Goal: Task Accomplishment & Management: Use online tool/utility

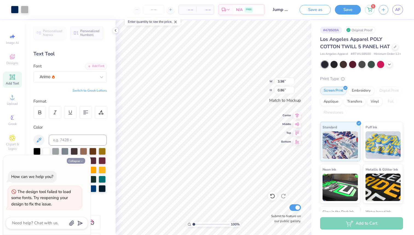
click at [79, 161] on button "Collapse" at bounding box center [76, 161] width 18 height 6
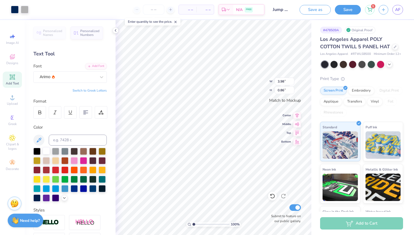
click at [47, 149] on div at bounding box center [46, 150] width 7 height 7
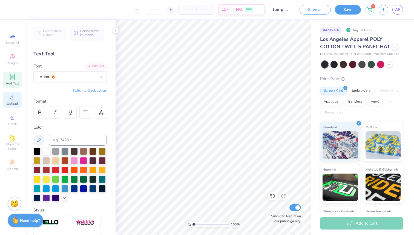
click at [11, 99] on icon at bounding box center [12, 97] width 7 height 7
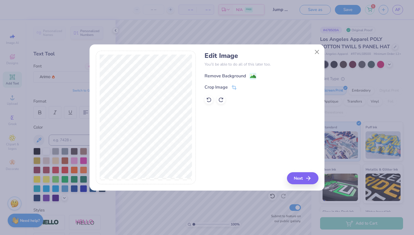
click at [213, 76] on div "Remove Background" at bounding box center [225, 76] width 41 height 7
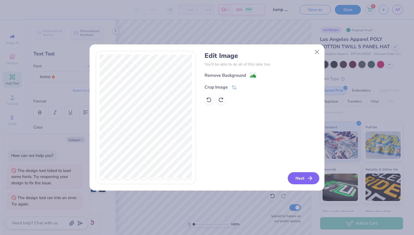
click at [300, 180] on button "Next" at bounding box center [303, 178] width 31 height 12
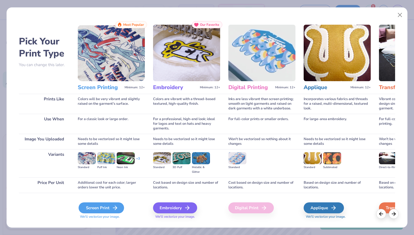
click at [107, 211] on div "Screen Print" at bounding box center [101, 207] width 45 height 11
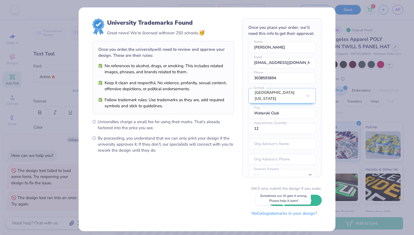
click at [267, 214] on button "No Collegiate marks in your design?" at bounding box center [284, 213] width 75 height 11
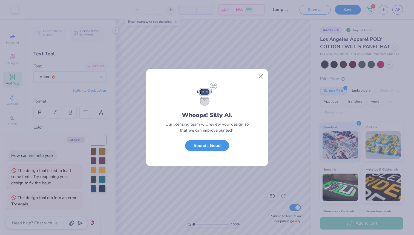
click at [214, 145] on button "Sounds Good" at bounding box center [207, 145] width 44 height 11
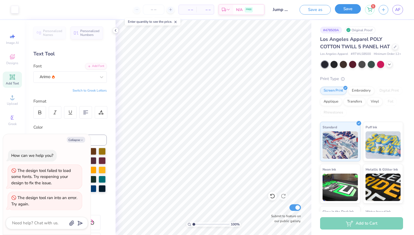
click at [350, 12] on button "Save" at bounding box center [348, 9] width 26 height 10
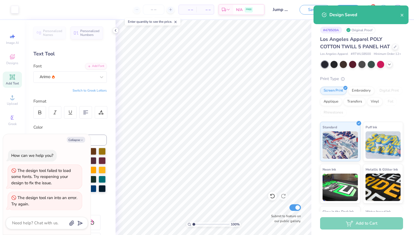
click at [408, 15] on div "Design Saved" at bounding box center [361, 14] width 95 height 19
click at [405, 15] on div "Design Saved" at bounding box center [361, 14] width 95 height 19
click at [404, 15] on icon "close" at bounding box center [402, 15] width 4 height 4
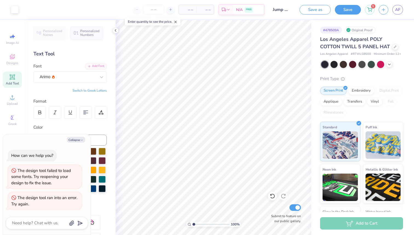
type textarea "x"
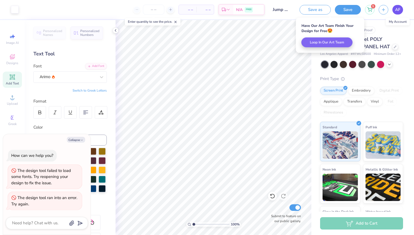
click at [399, 10] on span "AF" at bounding box center [397, 10] width 5 height 6
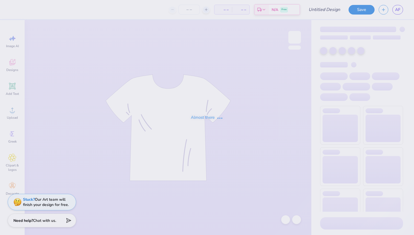
type input "Jump Man Hat"
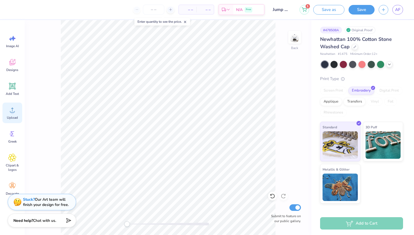
click at [14, 112] on icon at bounding box center [12, 110] width 5 height 5
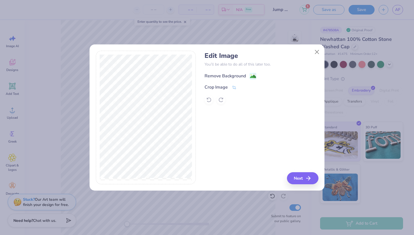
click at [216, 74] on div "Remove Background" at bounding box center [225, 76] width 41 height 7
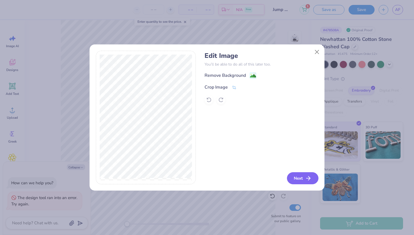
click at [304, 175] on button "Next" at bounding box center [302, 178] width 31 height 12
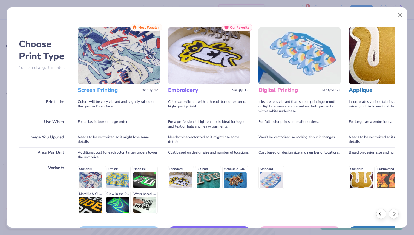
click at [106, 90] on h3 "Screen Printing" at bounding box center [109, 90] width 62 height 7
click at [193, 87] on h3 "Embroidery" at bounding box center [199, 90] width 62 height 7
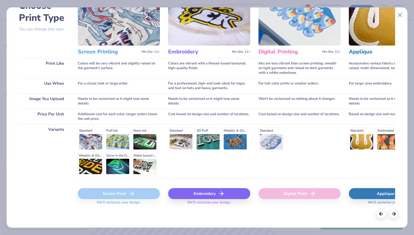
click at [204, 193] on div "Embroidery" at bounding box center [209, 193] width 82 height 11
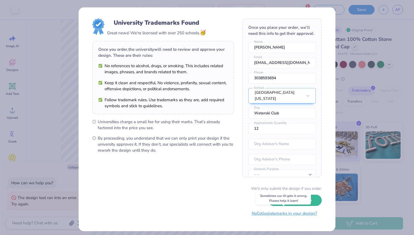
click at [284, 211] on button "No Collegiate marks in your design?" at bounding box center [284, 213] width 75 height 11
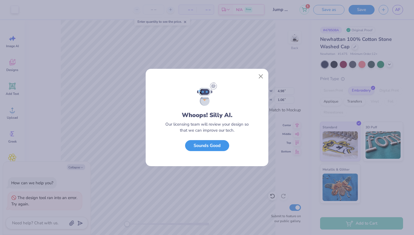
click at [213, 146] on button "Sounds Good" at bounding box center [207, 145] width 44 height 11
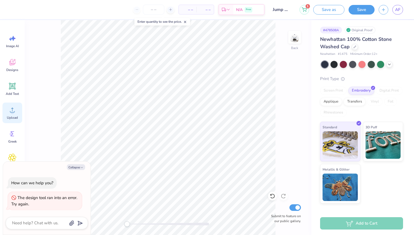
click at [13, 107] on icon at bounding box center [12, 110] width 8 height 8
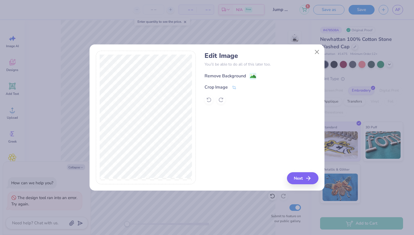
click at [235, 74] on div "Remove Background" at bounding box center [225, 76] width 41 height 7
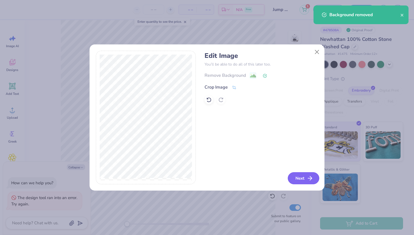
click at [304, 177] on button "Next" at bounding box center [303, 178] width 31 height 12
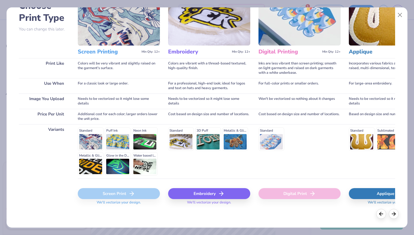
click at [196, 195] on div "Embroidery" at bounding box center [209, 193] width 82 height 11
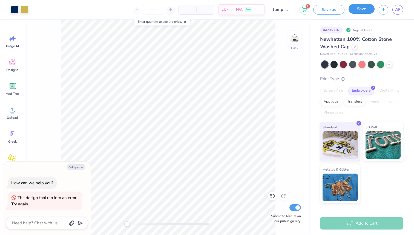
click at [362, 13] on button "Save" at bounding box center [362, 9] width 26 height 10
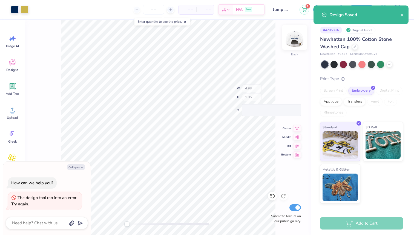
click at [265, 90] on div "Back W 4.98 H 1.05 Y Center Middle Top Bottom Submit to feature on our public g…" at bounding box center [168, 127] width 287 height 215
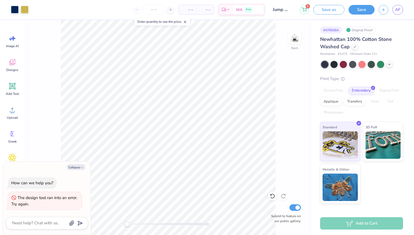
click at [401, 8] on div "Design Saved" at bounding box center [360, 16] width 97 height 25
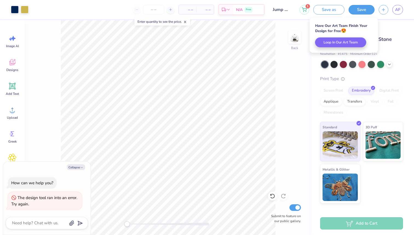
click at [395, 14] on div "AF" at bounding box center [397, 10] width 11 height 10
click at [398, 11] on span "AF" at bounding box center [397, 10] width 5 height 6
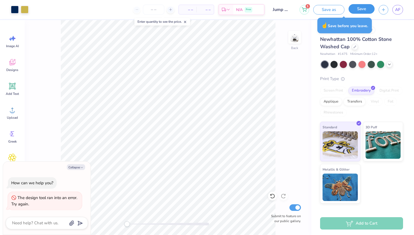
click at [355, 9] on button "Save" at bounding box center [362, 9] width 26 height 10
type textarea "x"
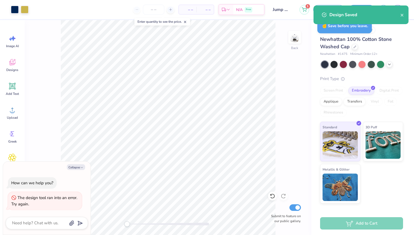
click at [405, 14] on div "Design Saved" at bounding box center [361, 14] width 95 height 19
click at [403, 15] on icon "close" at bounding box center [402, 15] width 4 height 4
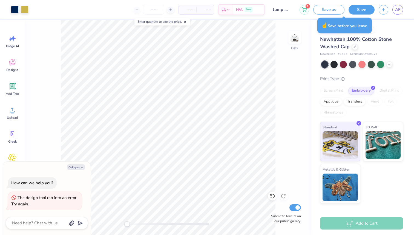
click at [398, 13] on div "Design Saved" at bounding box center [360, 16] width 97 height 25
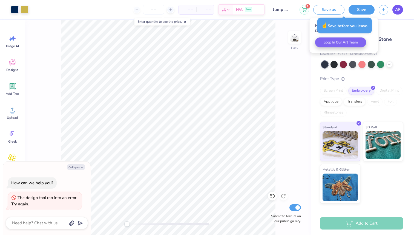
click at [397, 11] on span "AF" at bounding box center [397, 10] width 5 height 6
